Goal: Information Seeking & Learning: Learn about a topic

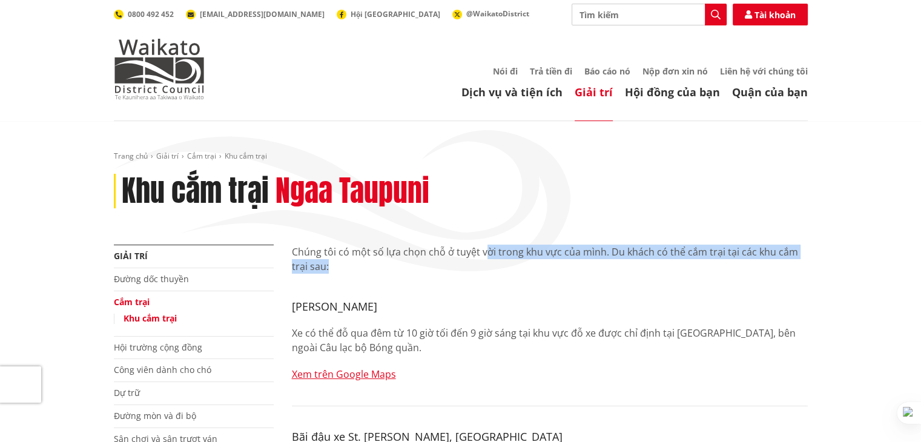
drag, startPoint x: 482, startPoint y: 251, endPoint x: 694, endPoint y: 260, distance: 212.1
click at [694, 260] on p "Chúng tôi có một số lựa chọn chỗ ở tuyệt vời trong khu vực của mình. Du khách c…" at bounding box center [550, 259] width 516 height 29
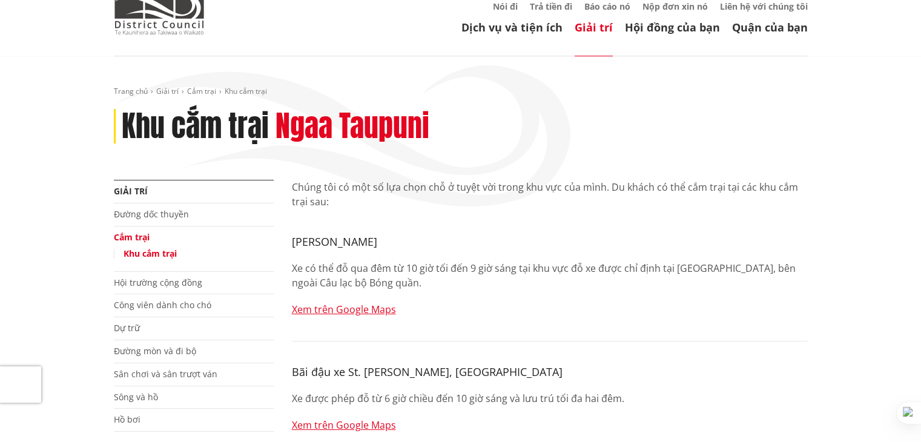
scroll to position [121, 0]
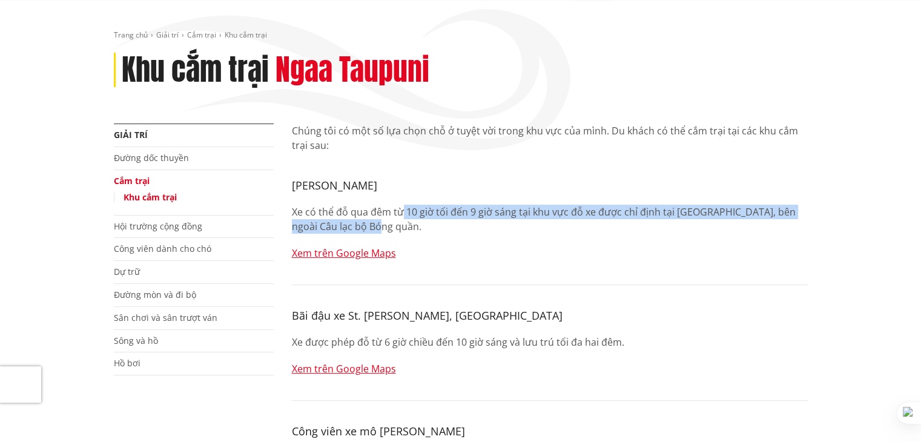
drag, startPoint x: 414, startPoint y: 212, endPoint x: 649, endPoint y: 219, distance: 235.0
click at [649, 219] on p "Xe có thể đỗ qua đêm từ 10 giờ tối đến 9 giờ sáng tại khu vực đỗ xe được chỉ đị…" at bounding box center [550, 219] width 516 height 29
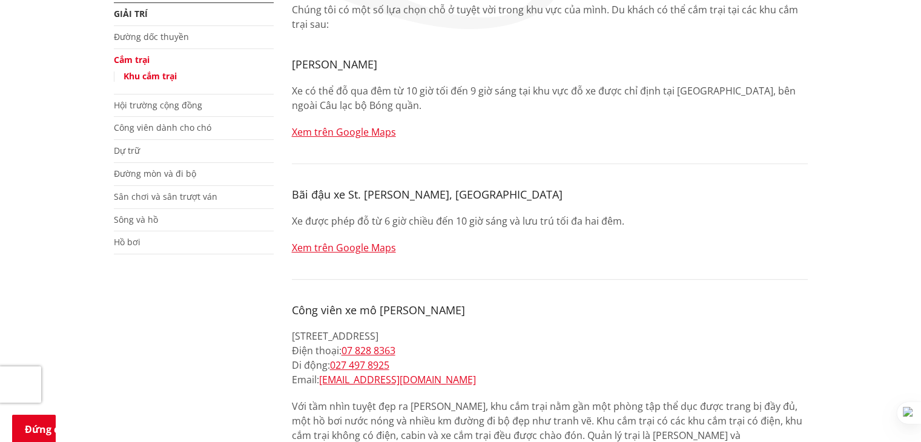
click at [544, 272] on div "Chúng tôi có một số lựa chọn chỗ ở tuyệt vời trong khu vực của mình. Du khách c…" at bounding box center [550, 411] width 516 height 819
drag, startPoint x: 479, startPoint y: 221, endPoint x: 604, endPoint y: 220, distance: 124.7
click at [604, 220] on font "Xe được phép đỗ từ 6 giờ chiều đến 10 giờ sáng và lưu trú tối đa hai đêm." at bounding box center [458, 220] width 332 height 13
click at [522, 260] on div "Chúng tôi có một số lựa chọn chỗ ở tuyệt vời trong khu vực của mình. Du khách c…" at bounding box center [550, 411] width 516 height 819
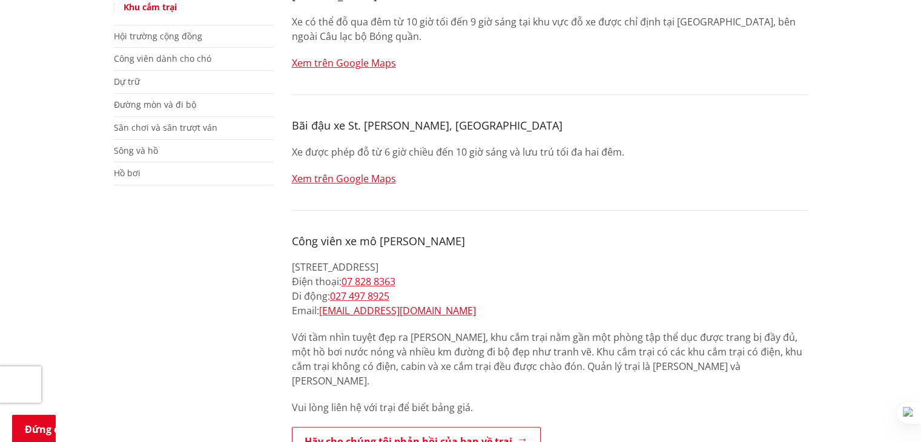
scroll to position [363, 0]
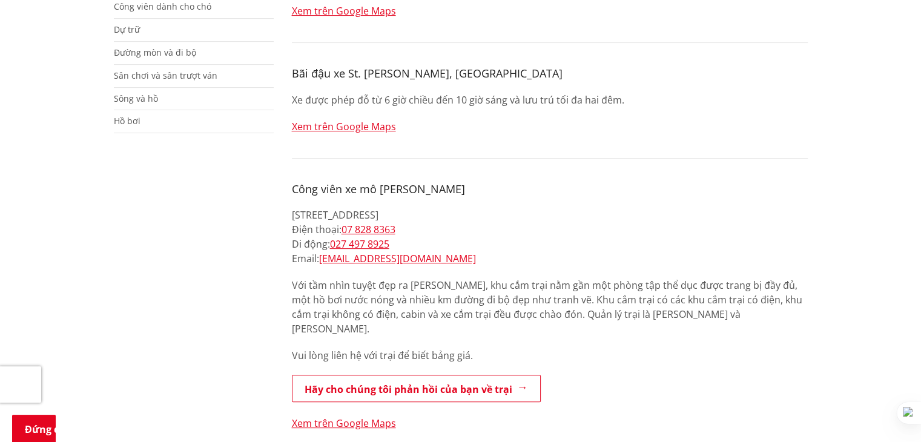
click at [522, 260] on p "[STREET_ADDRESS] Điện thoại: 07 828 8363 Di động: 027 497 8925 Email: [EMAIL_AD…" at bounding box center [550, 237] width 516 height 58
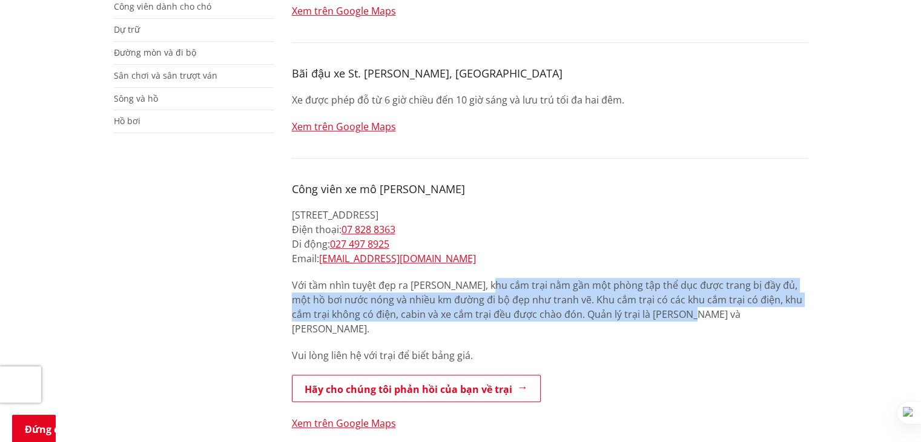
drag, startPoint x: 501, startPoint y: 285, endPoint x: 661, endPoint y: 308, distance: 162.1
click at [661, 308] on font "Với tầm nhìn tuyệt đẹp ra [PERSON_NAME], khu cắm trại nằm gần một phòng tập thể…" at bounding box center [547, 306] width 510 height 57
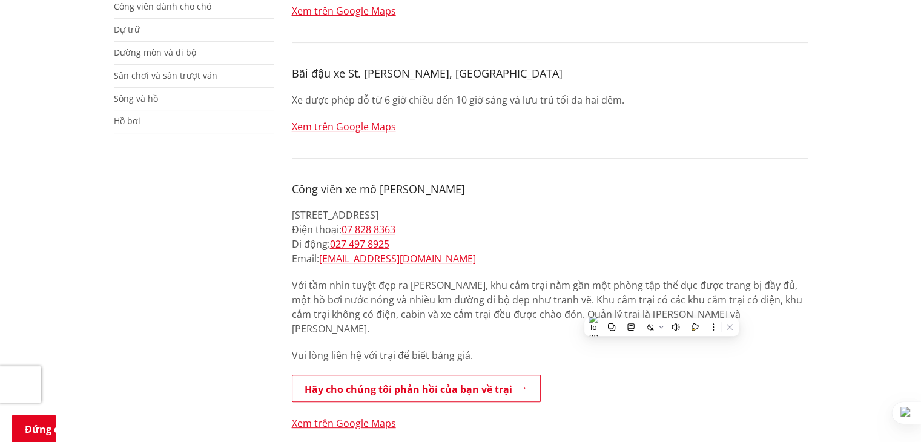
click at [594, 215] on p "[STREET_ADDRESS] Điện thoại: 07 828 8363 Di động: 027 497 8925 Email: [EMAIL_AD…" at bounding box center [550, 237] width 516 height 58
click at [496, 217] on p "[STREET_ADDRESS] Điện thoại: 07 828 8363 Di động: 027 497 8925 Email: [EMAIL_AD…" at bounding box center [550, 237] width 516 height 58
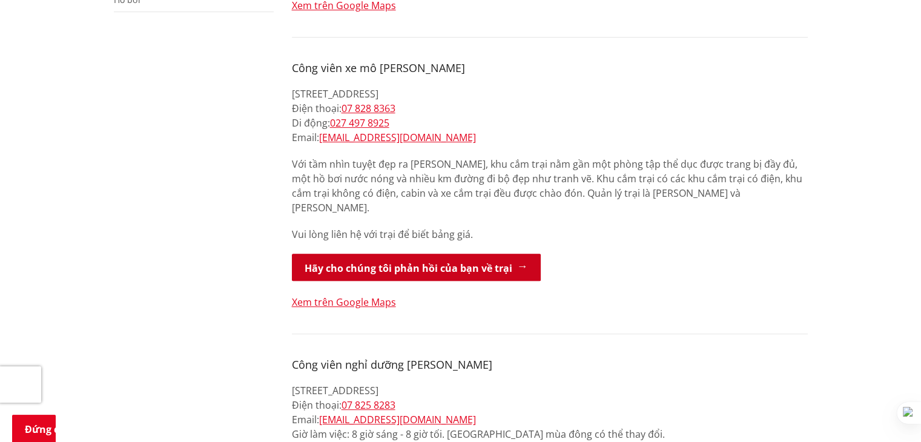
click at [495, 262] on font "Hãy cho chúng tôi phản hồi của bạn về trại" at bounding box center [408, 268] width 208 height 13
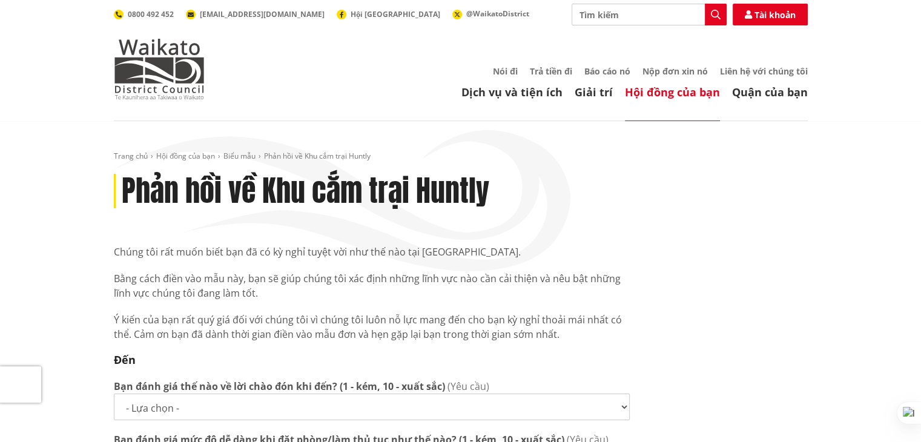
drag, startPoint x: 588, startPoint y: 202, endPoint x: 337, endPoint y: 262, distance: 258.3
click at [337, 262] on div "Chúng tôi rất muốn biết bạn đã có kỳ nghỉ tuyệt vời như thế nào tại Lake Hakano…" at bounding box center [372, 293] width 516 height 97
click at [419, 279] on font "Bằng cách điền vào mẫu này, bạn sẽ giúp chúng tôi xác định những lĩnh vực nào c…" at bounding box center [367, 286] width 507 height 28
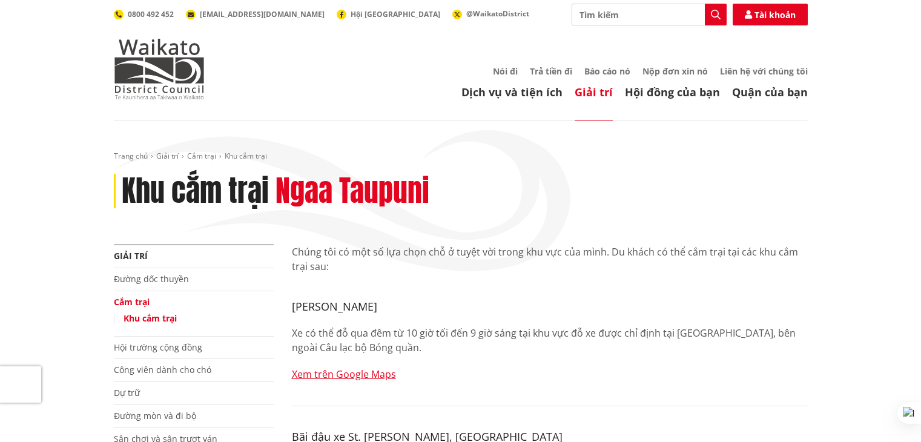
scroll to position [484, 0]
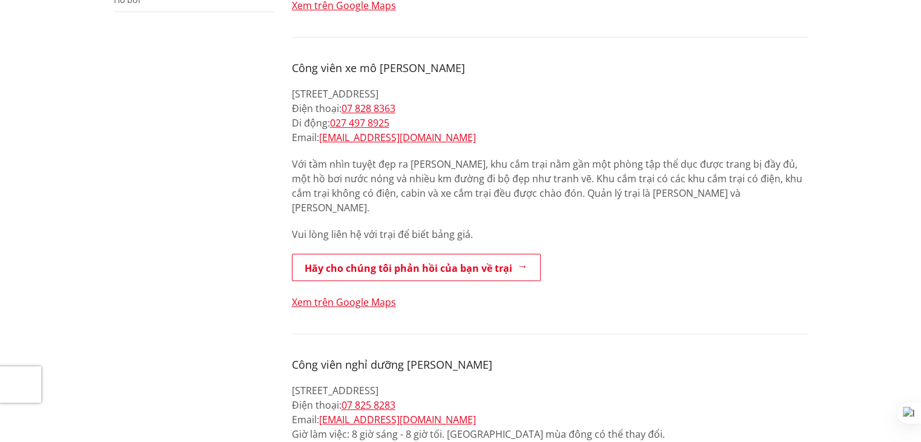
click at [706, 257] on p "Hãy cho chúng tôi phản hồi của bạn về trại" at bounding box center [550, 268] width 516 height 29
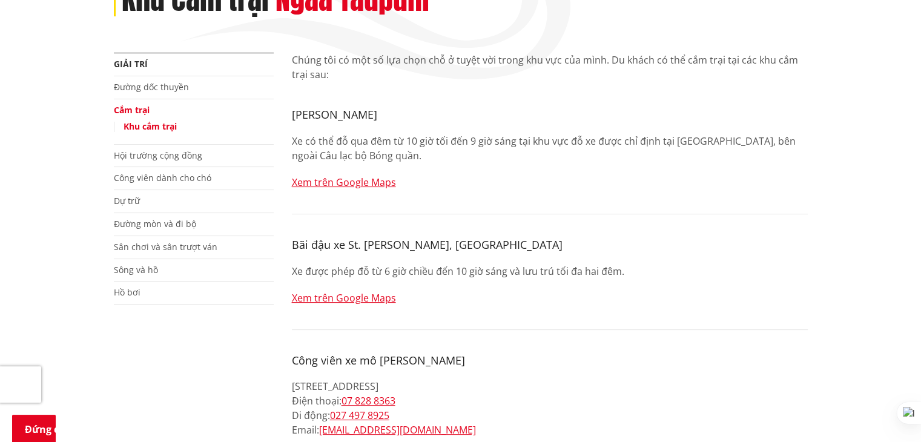
scroll to position [182, 0]
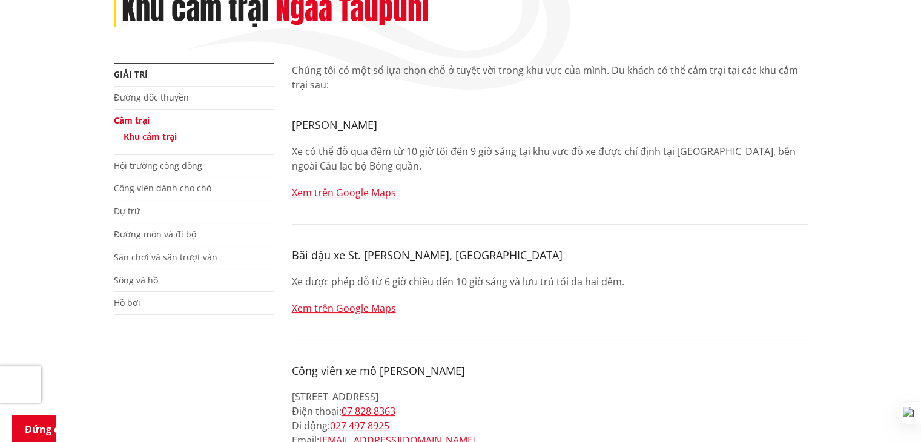
click at [146, 136] on font "Khu cắm trại" at bounding box center [149, 137] width 53 height 12
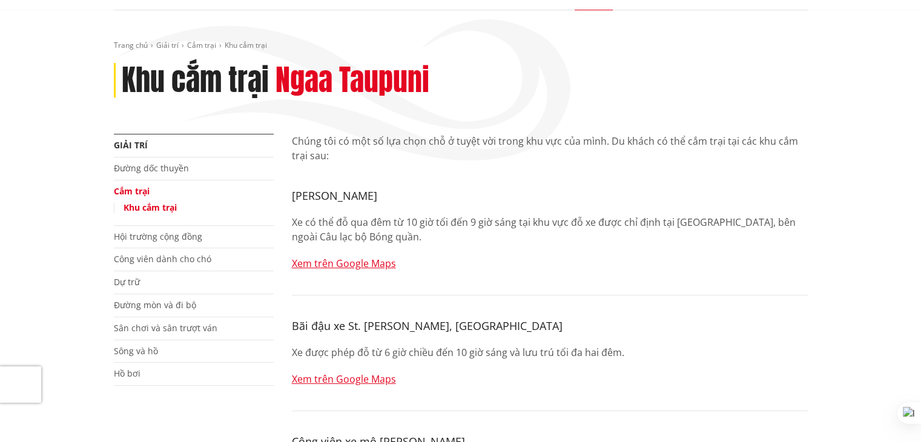
scroll to position [121, 0]
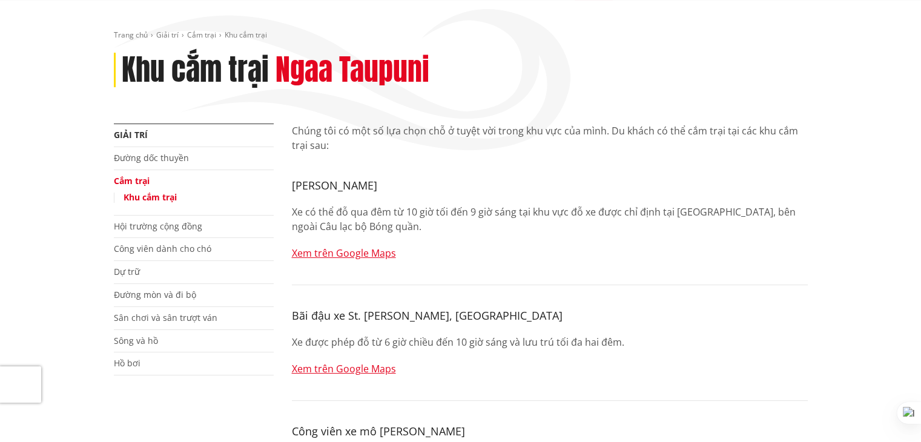
click at [475, 212] on font "Xe có thể đỗ qua đêm từ 10 giờ tối đến 9 giờ sáng tại khu vực đỗ xe được chỉ đị…" at bounding box center [544, 219] width 504 height 28
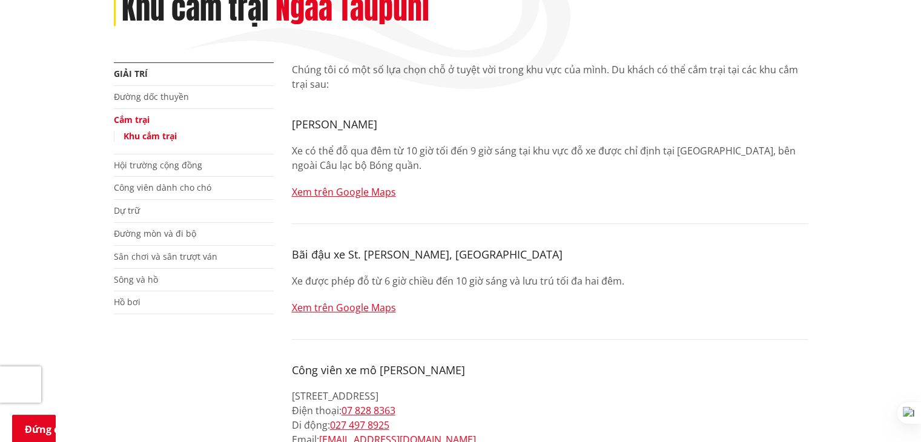
scroll to position [242, 0]
